Goal: Unclear

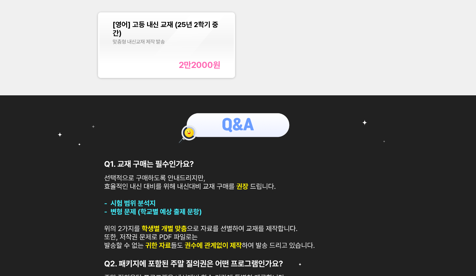
scroll to position [236, 0]
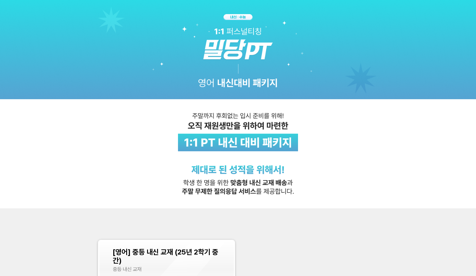
scroll to position [71, 0]
